Goal: Task Accomplishment & Management: Manage account settings

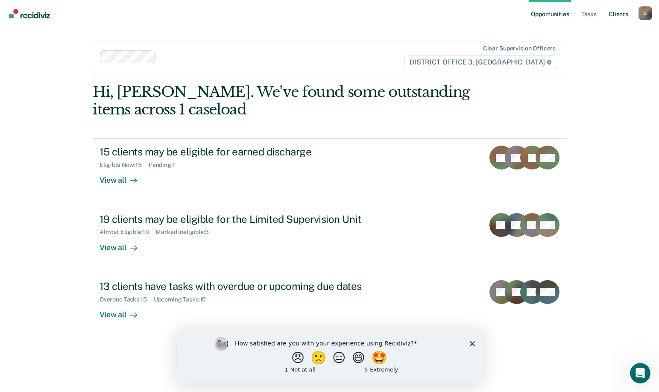
click at [617, 15] on link "Client s" at bounding box center [618, 13] width 23 height 27
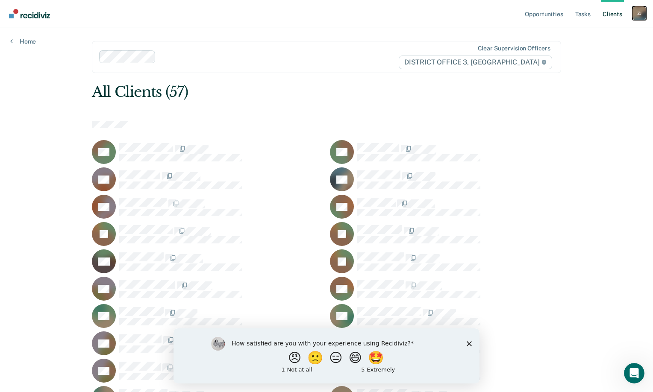
click at [634, 15] on div "Z J" at bounding box center [640, 13] width 14 height 14
click at [585, 14] on link "Tasks" at bounding box center [583, 13] width 19 height 27
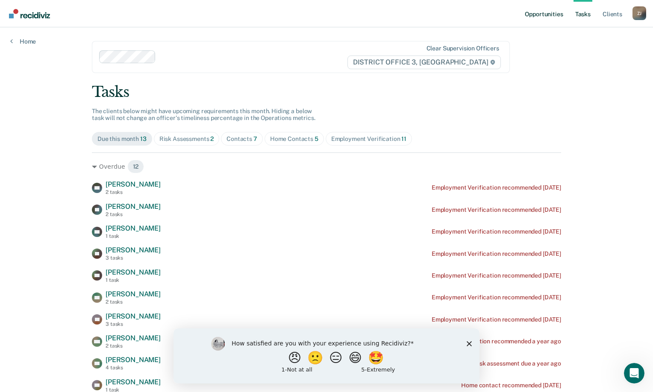
click at [550, 12] on link "Opportunities" at bounding box center [543, 13] width 41 height 27
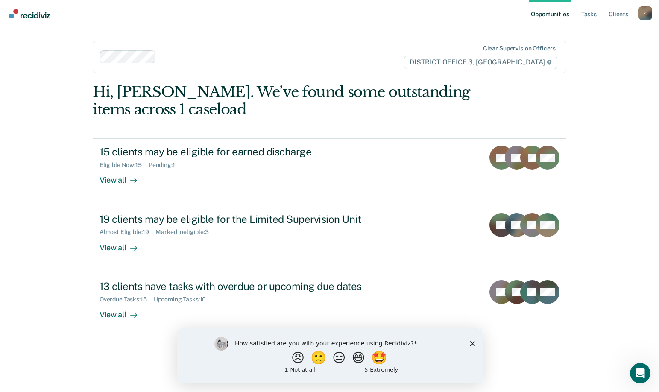
click at [472, 342] on icon "Close survey" at bounding box center [472, 343] width 5 height 5
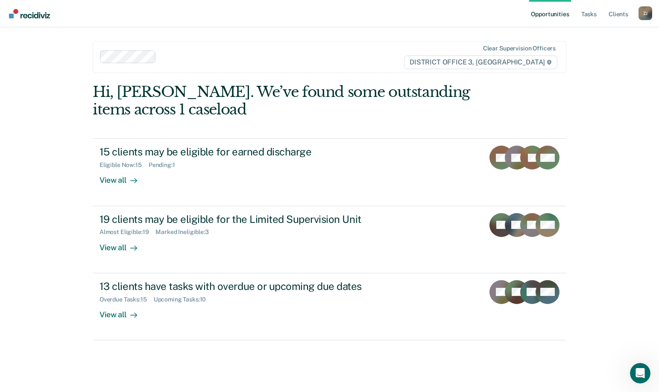
click at [583, 248] on div "Opportunities Tasks Client s [PERSON_NAME] Profile How it works Log Out Clear s…" at bounding box center [329, 196] width 659 height 392
click at [589, 178] on div "Opportunities Tasks Client s [PERSON_NAME] Profile How it works Log Out Clear s…" at bounding box center [329, 196] width 659 height 392
click at [608, 108] on div "Opportunities Tasks Client s [PERSON_NAME] Profile How it works Log Out Clear s…" at bounding box center [329, 196] width 659 height 392
click at [656, 15] on nav "Opportunities Tasks Client s [PERSON_NAME] Profile How it works Log Out" at bounding box center [329, 13] width 659 height 27
click at [648, 11] on div "Z J" at bounding box center [646, 13] width 14 height 14
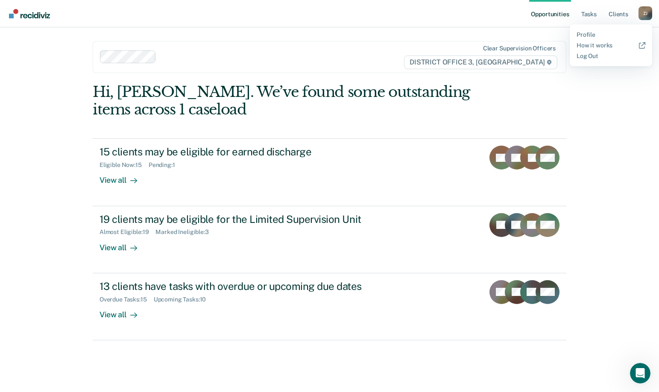
click at [607, 161] on div "Opportunities Tasks Client s [PERSON_NAME] Profile How it works Log Out Clear s…" at bounding box center [329, 196] width 659 height 392
click at [592, 165] on div "Opportunities Tasks Client s [PERSON_NAME] Profile How it works Log Out Clear s…" at bounding box center [329, 196] width 659 height 392
click at [645, 12] on div "Z J" at bounding box center [646, 13] width 14 height 14
click at [592, 55] on link "Log Out" at bounding box center [611, 56] width 69 height 7
